Goal: Task Accomplishment & Management: Complete application form

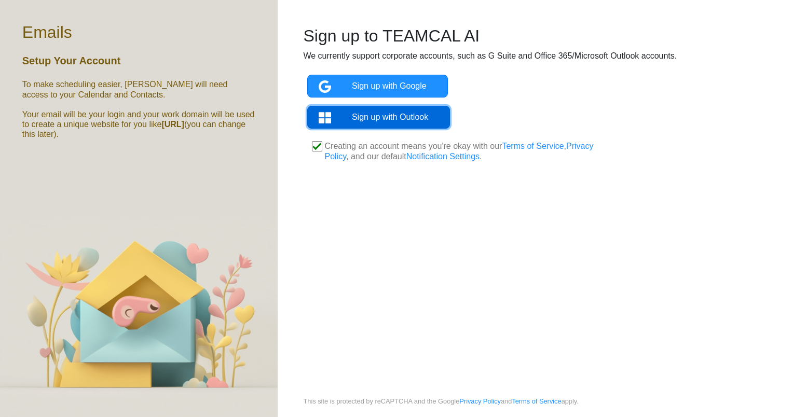
click at [375, 115] on link "Sign up with Outlook" at bounding box center [378, 117] width 142 height 23
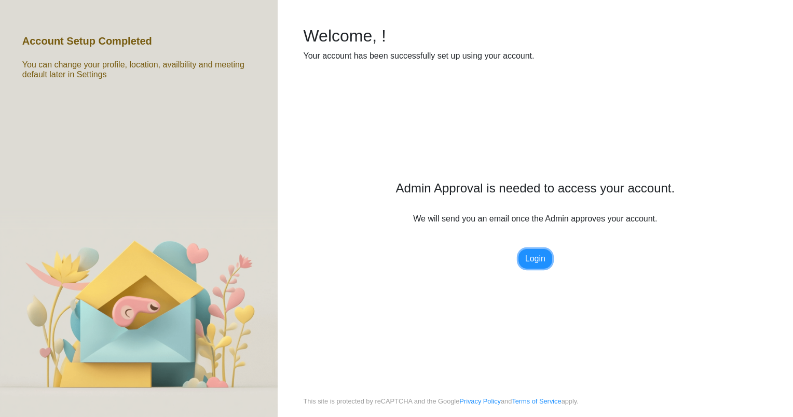
click at [534, 260] on link "Login" at bounding box center [535, 259] width 34 height 20
click at [527, 260] on link "Login" at bounding box center [535, 259] width 34 height 20
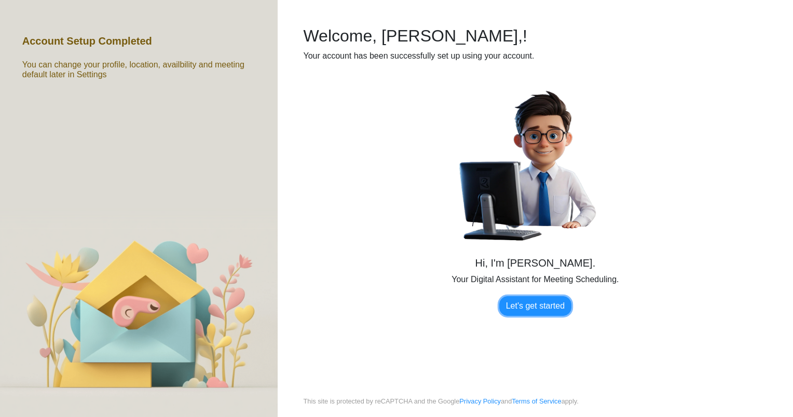
click at [524, 309] on link "Let's get started" at bounding box center [535, 306] width 72 height 20
